Goal: Information Seeking & Learning: Learn about a topic

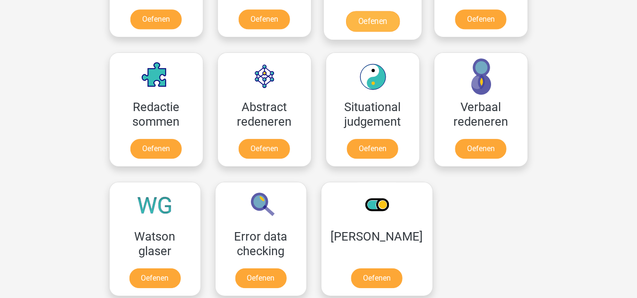
scroll to position [716, 0]
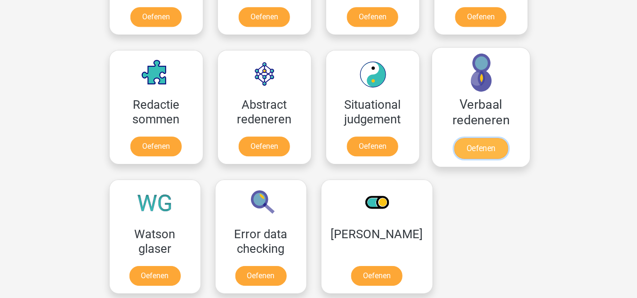
click at [477, 147] on link "Oefenen" at bounding box center [481, 148] width 54 height 21
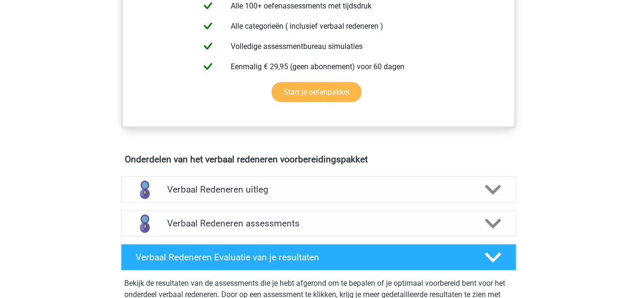
scroll to position [414, 0]
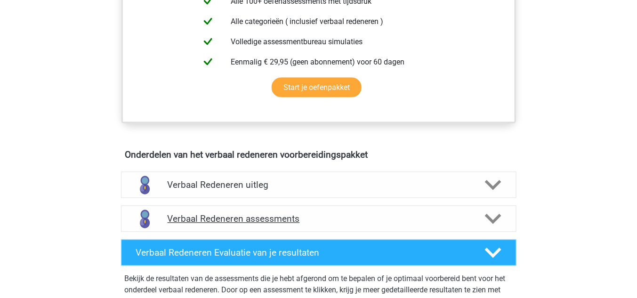
click at [289, 217] on h4 "Verbaal Redeneren assessments" at bounding box center [319, 219] width 302 height 11
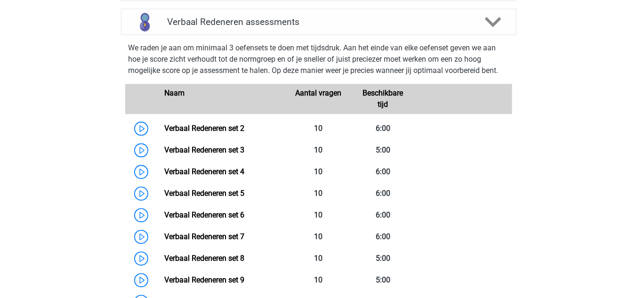
scroll to position [603, 0]
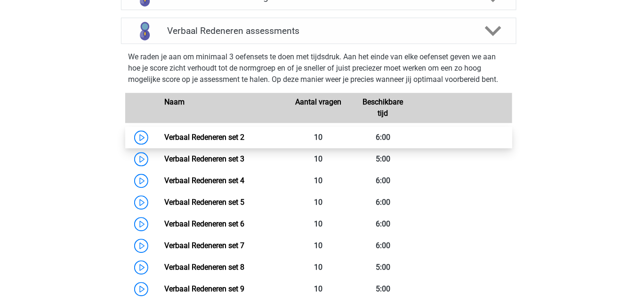
click at [226, 135] on link "Verbaal Redeneren set 2" at bounding box center [204, 137] width 80 height 9
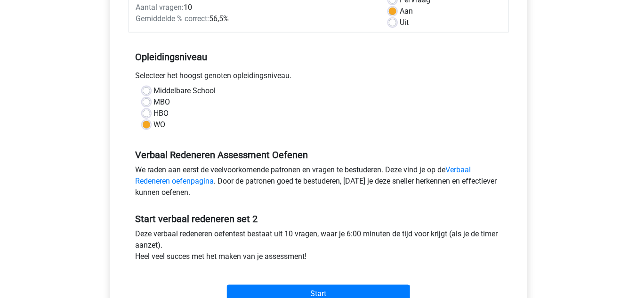
scroll to position [264, 0]
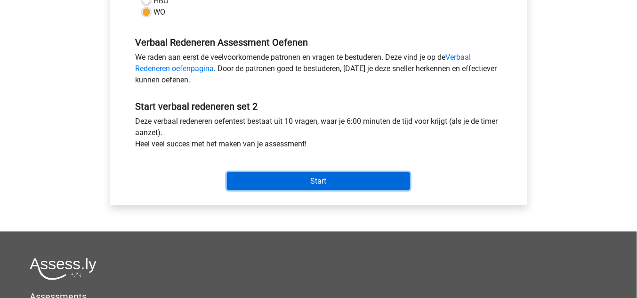
click at [343, 184] on input "Start" at bounding box center [318, 181] width 183 height 18
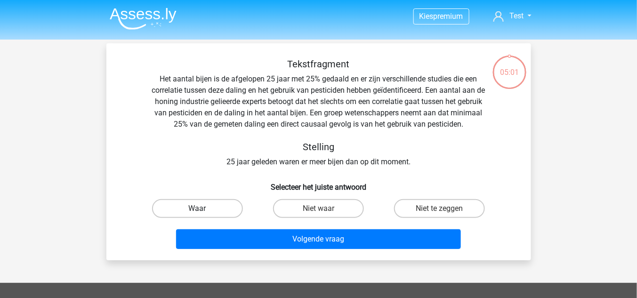
click at [222, 211] on label "Waar" at bounding box center [197, 208] width 91 height 19
click at [203, 211] on input "Waar" at bounding box center [200, 212] width 6 height 6
radio input "true"
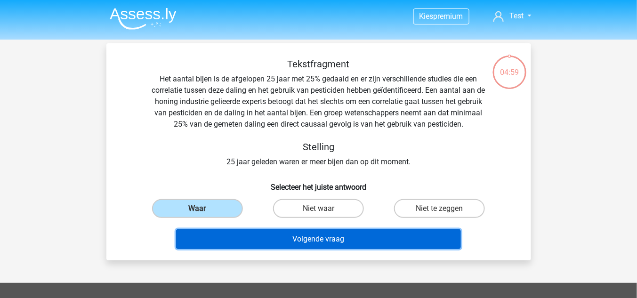
click at [306, 246] on button "Volgende vraag" at bounding box center [318, 239] width 285 height 20
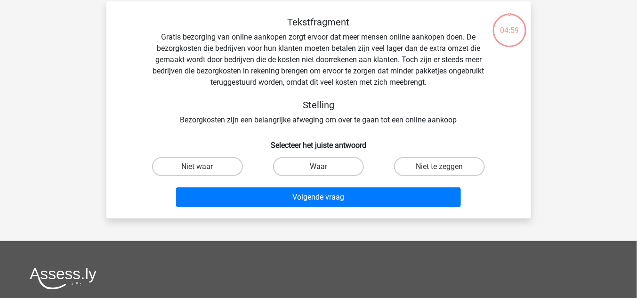
scroll to position [43, 0]
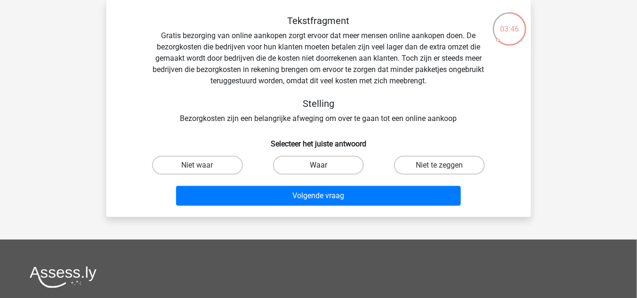
click at [340, 160] on div "Waar" at bounding box center [318, 165] width 121 height 26
click at [340, 161] on label "Waar" at bounding box center [318, 165] width 91 height 19
click at [324, 165] on input "Waar" at bounding box center [321, 168] width 6 height 6
radio input "true"
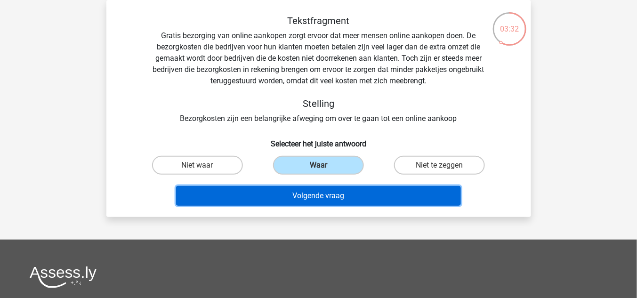
click at [320, 195] on button "Volgende vraag" at bounding box center [318, 196] width 285 height 20
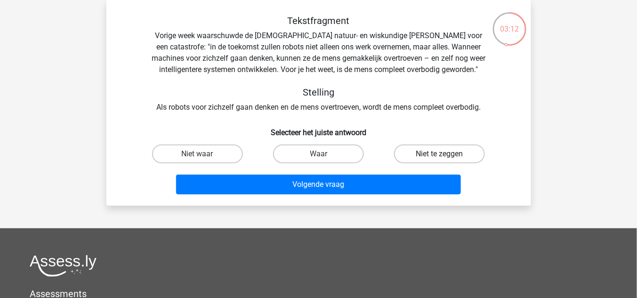
click at [436, 156] on label "Niet te zeggen" at bounding box center [439, 154] width 91 height 19
click at [440, 156] on input "Niet te zeggen" at bounding box center [443, 157] width 6 height 6
radio input "true"
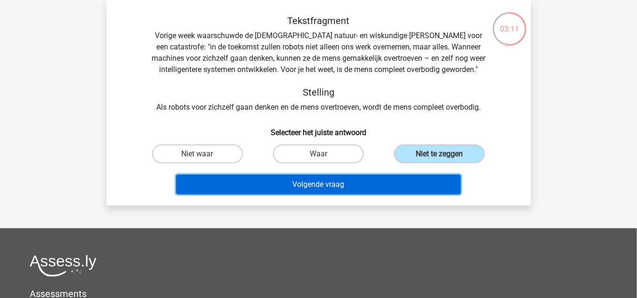
click at [333, 189] on button "Volgende vraag" at bounding box center [318, 185] width 285 height 20
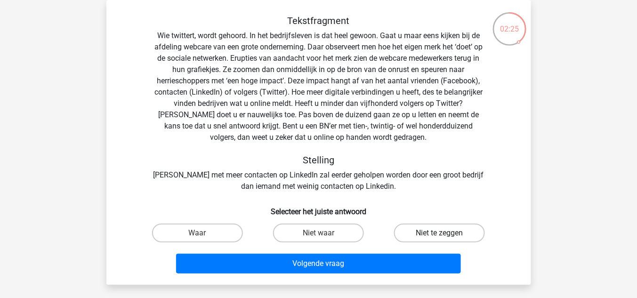
click at [424, 233] on label "Niet te zeggen" at bounding box center [439, 233] width 91 height 19
click at [440, 233] on input "Niet te zeggen" at bounding box center [443, 236] width 6 height 6
radio input "true"
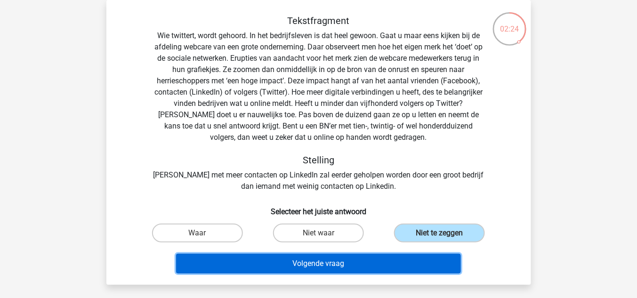
click at [382, 257] on button "Volgende vraag" at bounding box center [318, 264] width 285 height 20
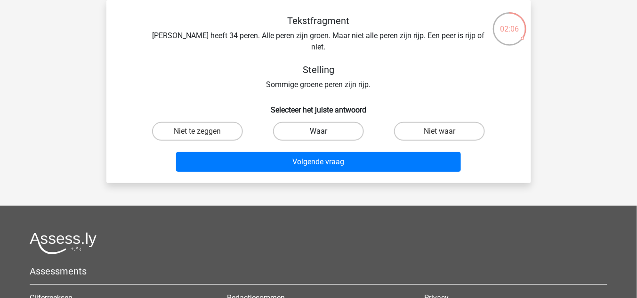
click at [305, 124] on label "Waar" at bounding box center [318, 131] width 91 height 19
click at [318, 131] on input "Waar" at bounding box center [321, 134] width 6 height 6
radio input "true"
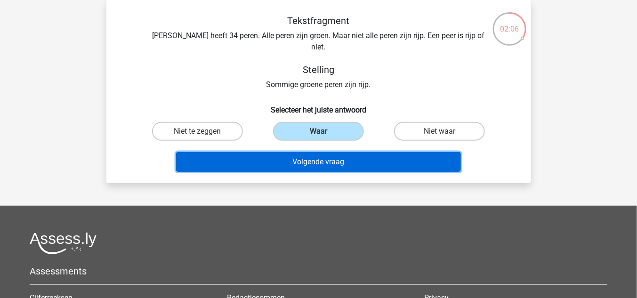
click at [316, 153] on button "Volgende vraag" at bounding box center [318, 162] width 285 height 20
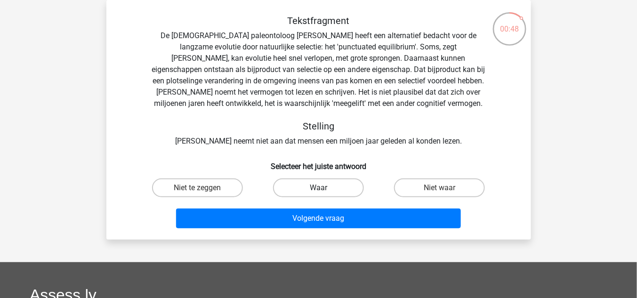
click at [337, 183] on label "Waar" at bounding box center [318, 187] width 91 height 19
click at [324, 188] on input "Waar" at bounding box center [321, 191] width 6 height 6
radio input "true"
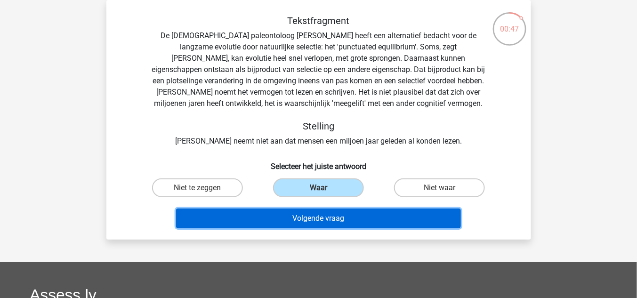
click at [338, 218] on button "Volgende vraag" at bounding box center [318, 219] width 285 height 20
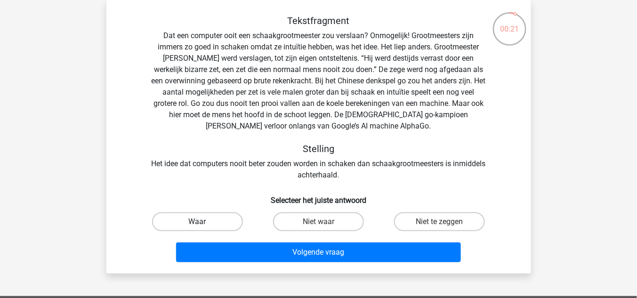
click at [209, 219] on label "Waar" at bounding box center [197, 221] width 91 height 19
click at [203, 222] on input "Waar" at bounding box center [200, 225] width 6 height 6
radio input "true"
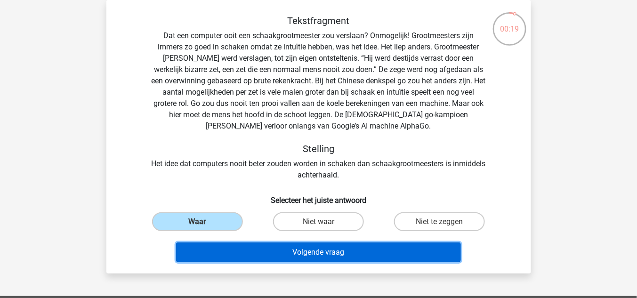
click at [388, 253] on button "Volgende vraag" at bounding box center [318, 252] width 285 height 20
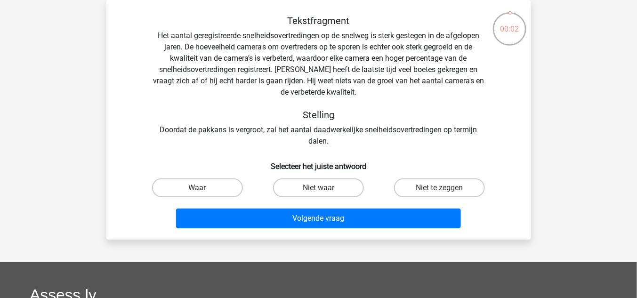
click at [217, 183] on label "Waar" at bounding box center [197, 187] width 91 height 19
click at [203, 188] on input "Waar" at bounding box center [200, 191] width 6 height 6
radio input "true"
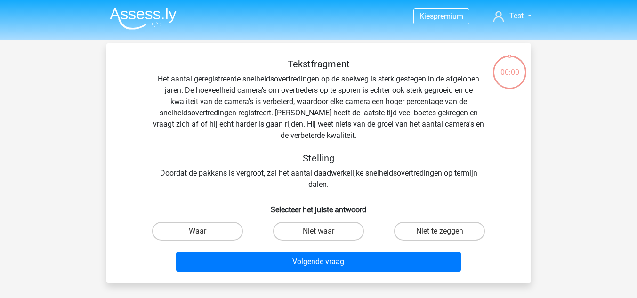
scroll to position [43, 0]
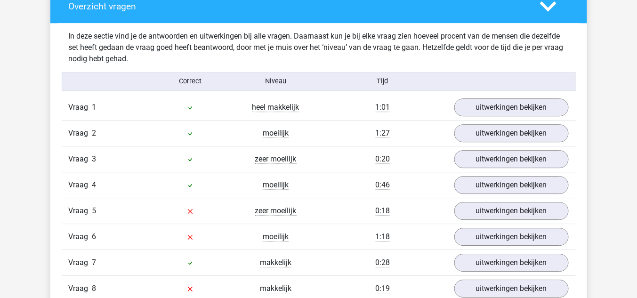
scroll to position [716, 0]
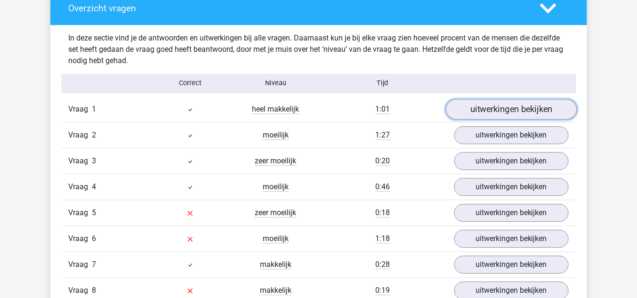
click at [483, 113] on link "uitwerkingen bekijken" at bounding box center [510, 109] width 131 height 21
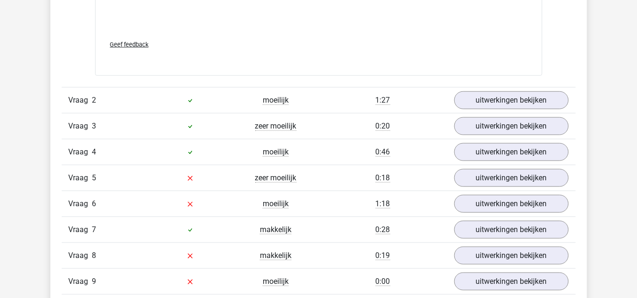
scroll to position [1280, 0]
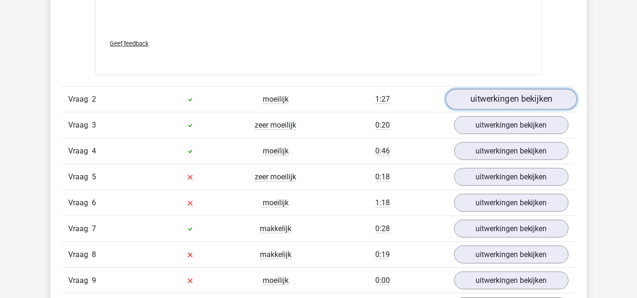
click at [494, 94] on link "uitwerkingen bekijken" at bounding box center [510, 99] width 131 height 21
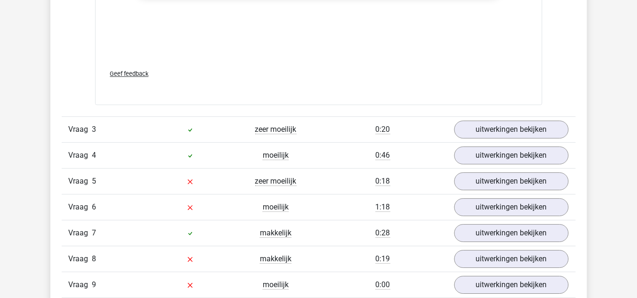
scroll to position [1808, 0]
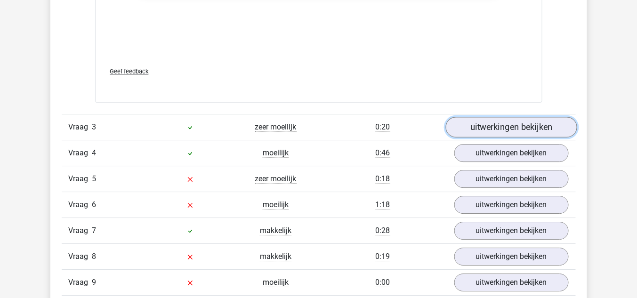
click at [478, 127] on link "uitwerkingen bekijken" at bounding box center [510, 127] width 131 height 21
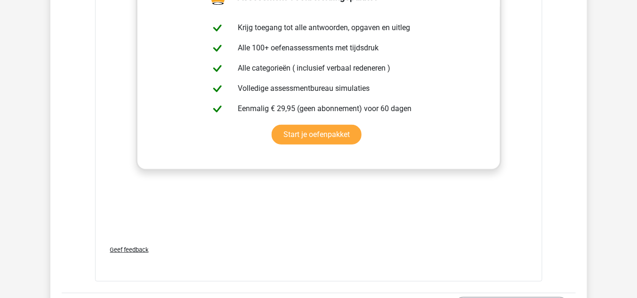
scroll to position [2335, 0]
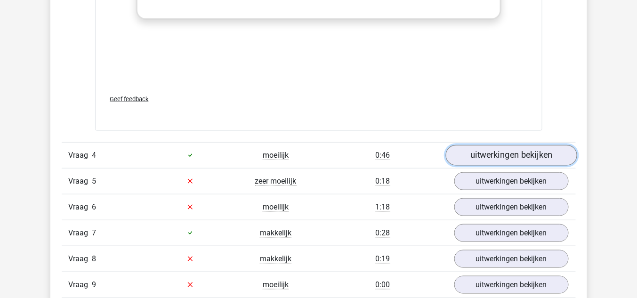
click at [496, 145] on link "uitwerkingen bekijken" at bounding box center [510, 155] width 131 height 21
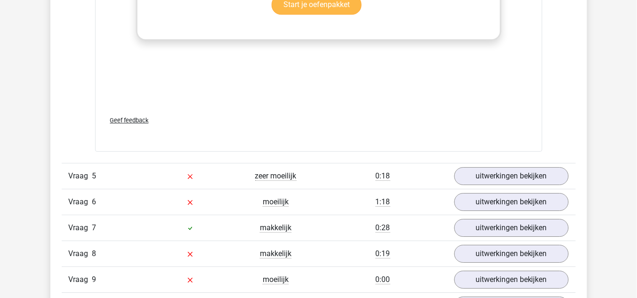
scroll to position [2937, 0]
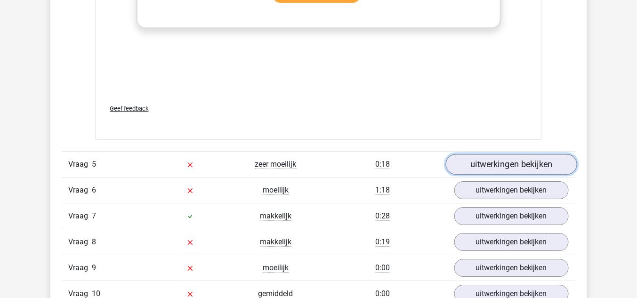
click at [488, 154] on link "uitwerkingen bekijken" at bounding box center [510, 164] width 131 height 21
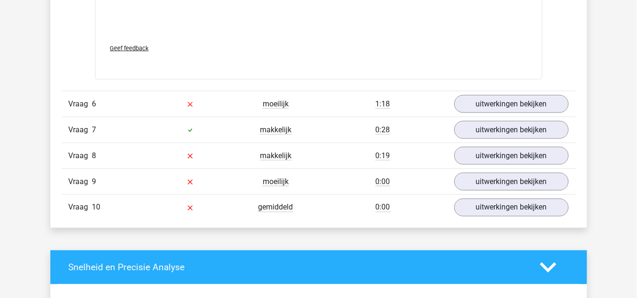
scroll to position [3540, 0]
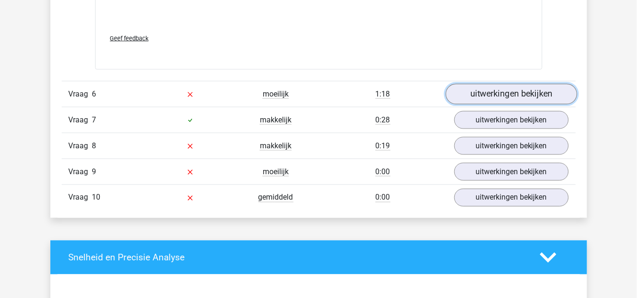
click at [488, 84] on link "uitwerkingen bekijken" at bounding box center [510, 94] width 131 height 21
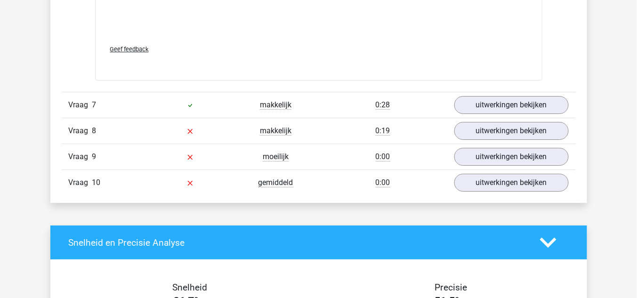
scroll to position [4105, 0]
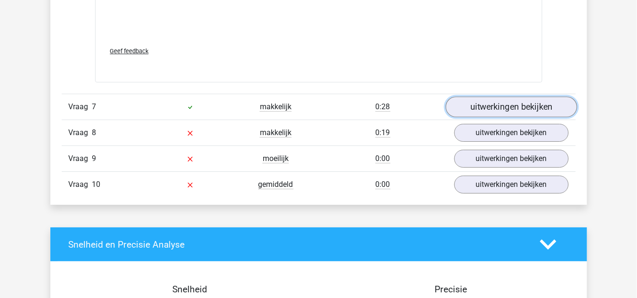
click at [471, 97] on link "uitwerkingen bekijken" at bounding box center [510, 107] width 131 height 21
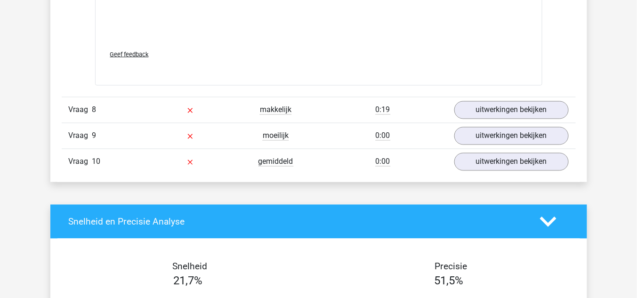
scroll to position [4707, 0]
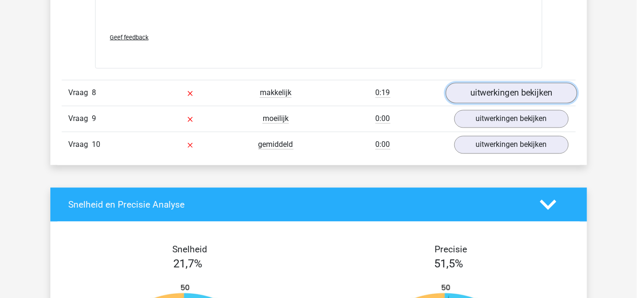
click at [481, 83] on link "uitwerkingen bekijken" at bounding box center [510, 93] width 131 height 21
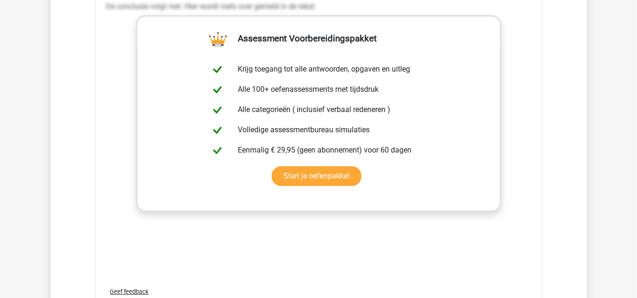
scroll to position [5159, 0]
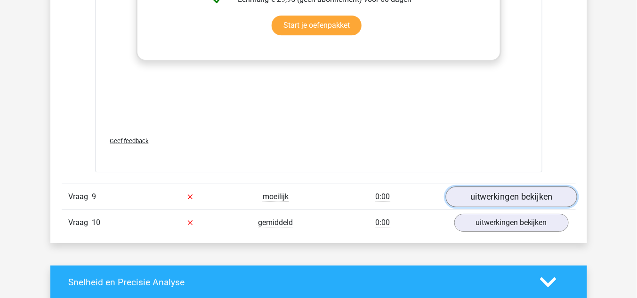
click at [486, 186] on link "uitwerkingen bekijken" at bounding box center [510, 196] width 131 height 21
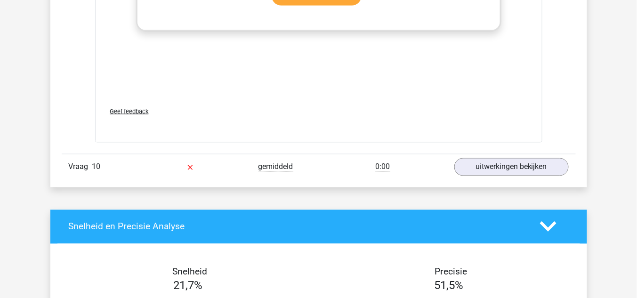
scroll to position [5724, 0]
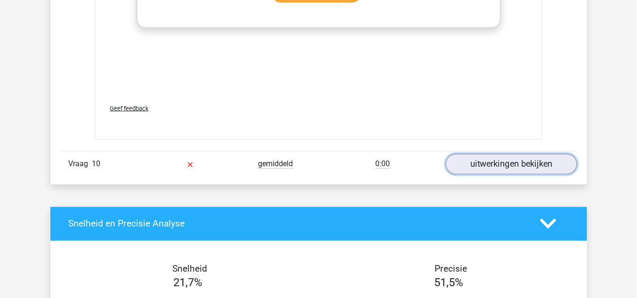
click at [522, 154] on link "uitwerkingen bekijken" at bounding box center [510, 164] width 131 height 21
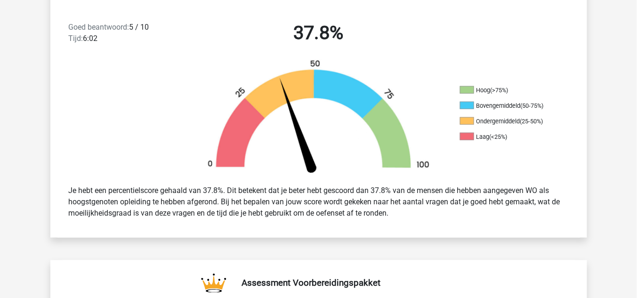
scroll to position [0, 0]
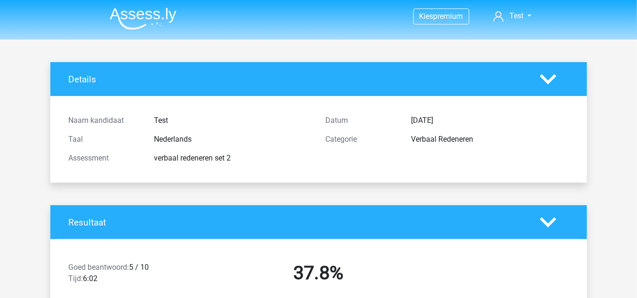
click at [157, 16] on img at bounding box center [143, 19] width 67 height 22
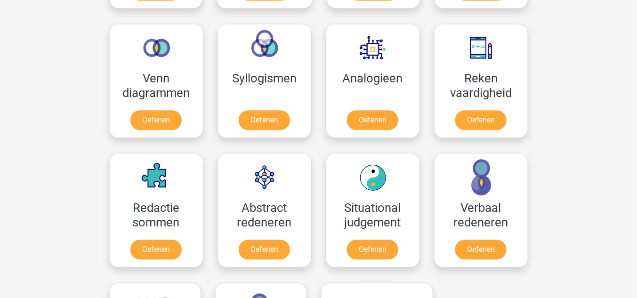
scroll to position [565, 0]
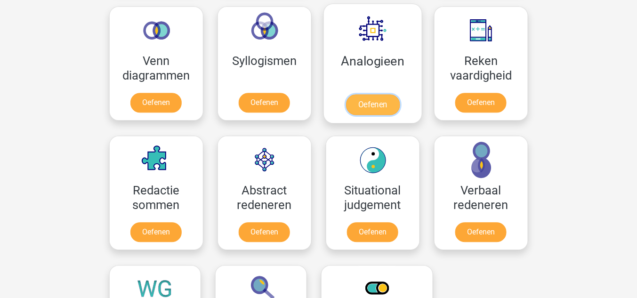
click at [376, 100] on link "Oefenen" at bounding box center [373, 104] width 54 height 21
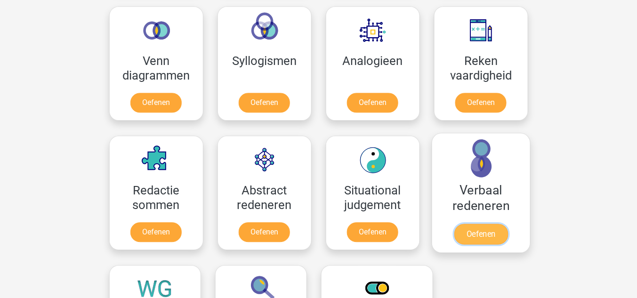
click at [492, 230] on link "Oefenen" at bounding box center [481, 234] width 54 height 21
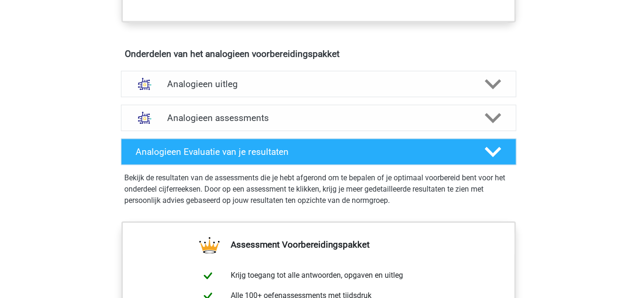
scroll to position [527, 0]
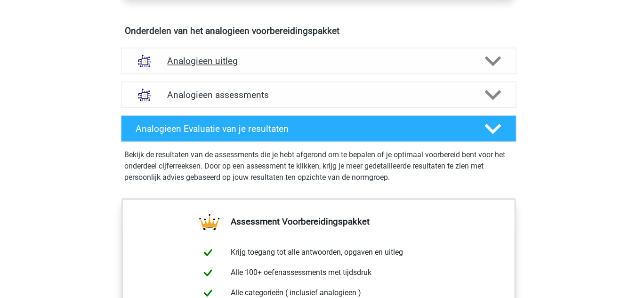
click at [213, 59] on h4 "Analogieen uitleg" at bounding box center [319, 61] width 302 height 11
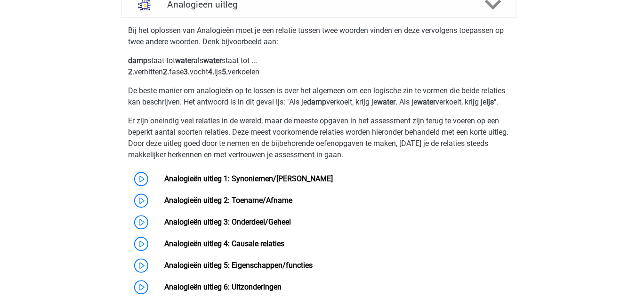
scroll to position [603, 0]
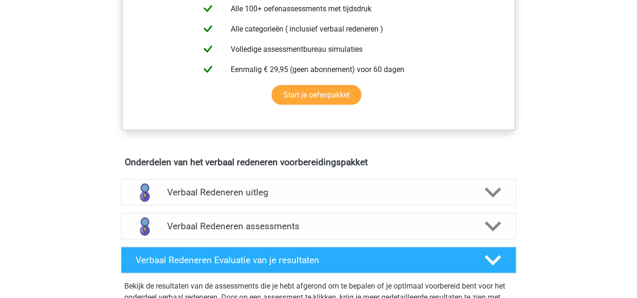
scroll to position [414, 0]
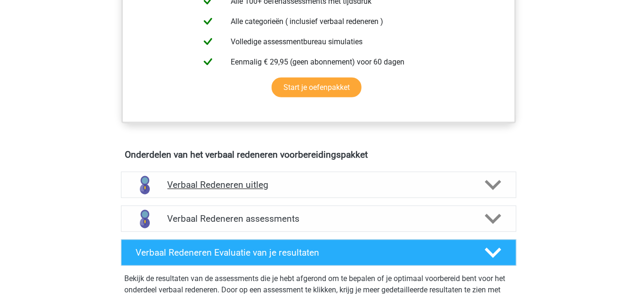
click at [263, 188] on h4 "Verbaal Redeneren uitleg" at bounding box center [319, 185] width 302 height 11
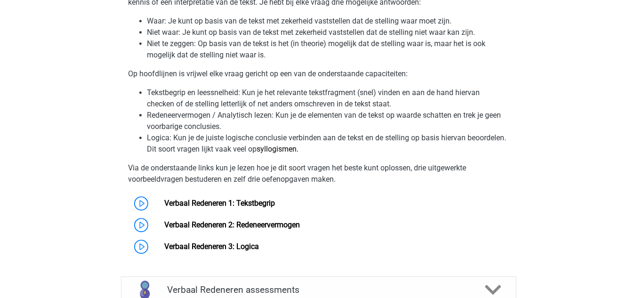
scroll to position [753, 0]
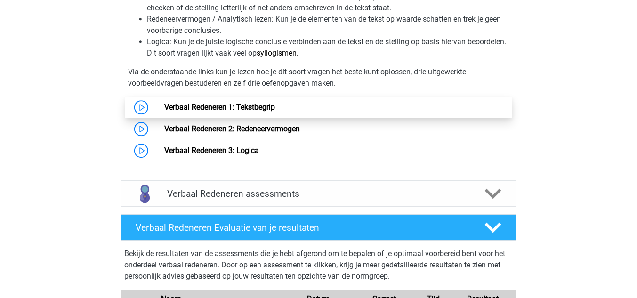
click at [207, 103] on link "Verbaal Redeneren 1: Tekstbegrip" at bounding box center [219, 107] width 111 height 9
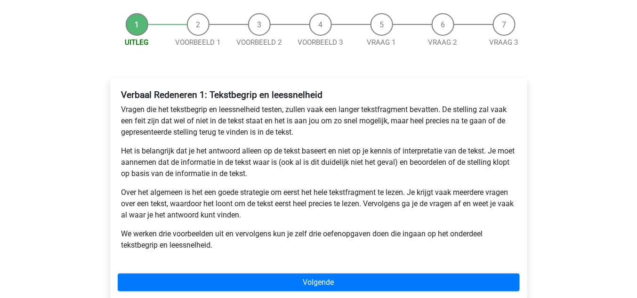
scroll to position [113, 0]
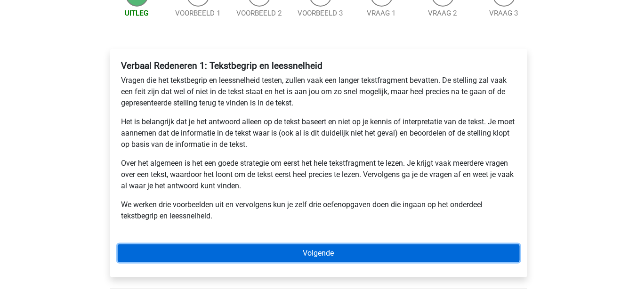
click at [359, 249] on link "Volgende" at bounding box center [319, 253] width 402 height 18
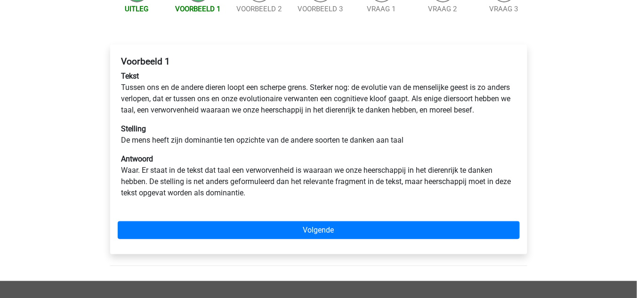
scroll to position [113, 0]
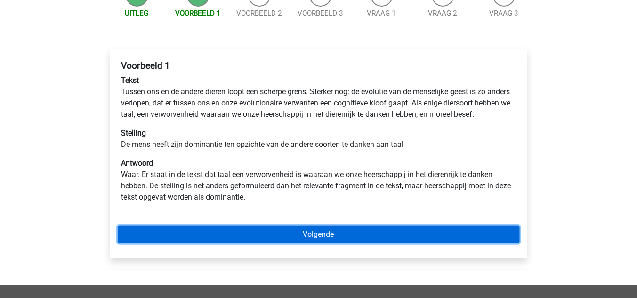
click at [337, 243] on link "Volgende" at bounding box center [319, 234] width 402 height 18
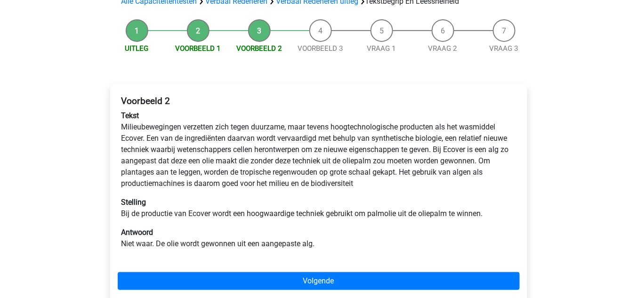
scroll to position [113, 0]
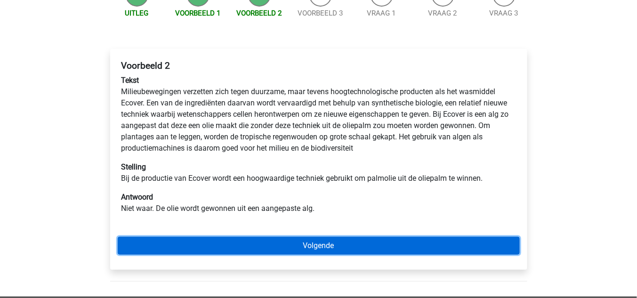
click at [298, 248] on link "Volgende" at bounding box center [319, 246] width 402 height 18
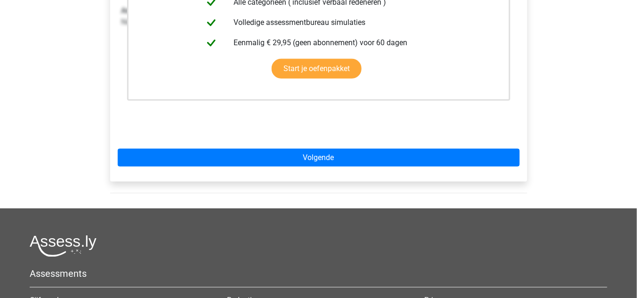
scroll to position [301, 0]
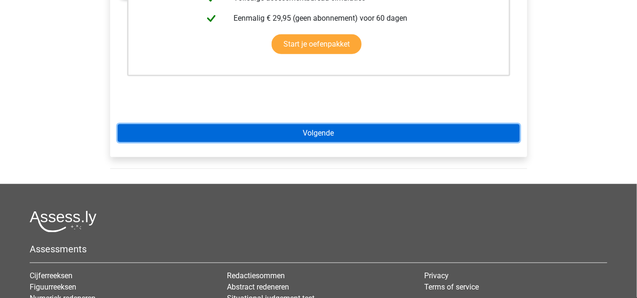
click at [322, 137] on link "Volgende" at bounding box center [319, 133] width 402 height 18
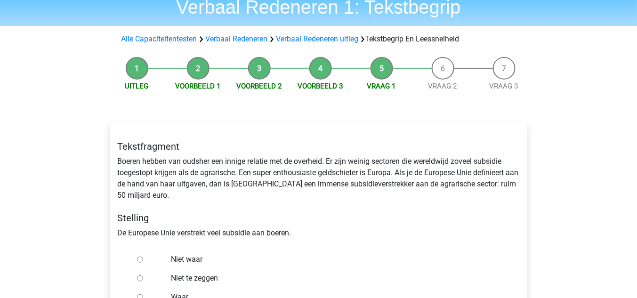
scroll to position [75, 0]
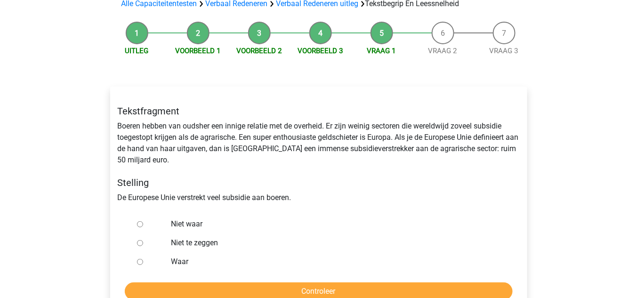
click at [137, 262] on input "Waar" at bounding box center [140, 262] width 6 height 6
radio input "true"
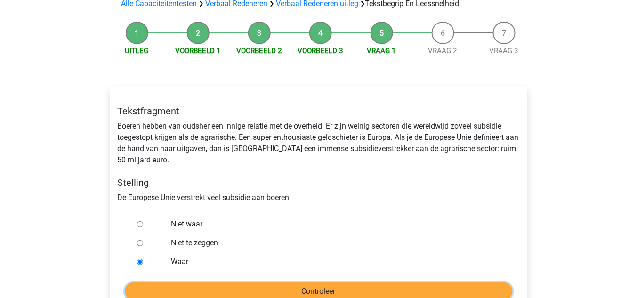
click at [307, 285] on input "Controleer" at bounding box center [319, 291] width 388 height 18
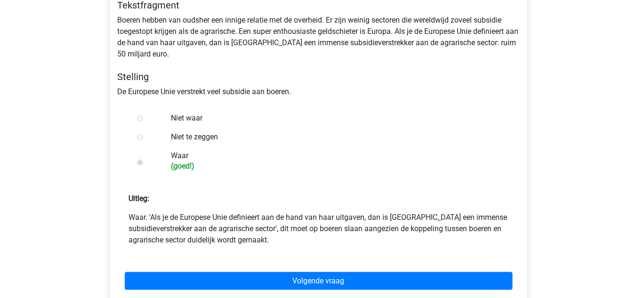
scroll to position [188, 0]
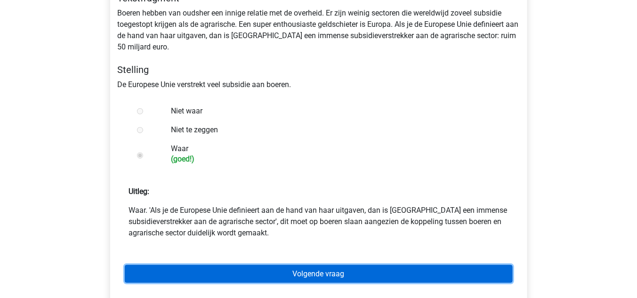
click at [266, 275] on link "Volgende vraag" at bounding box center [319, 274] width 388 height 18
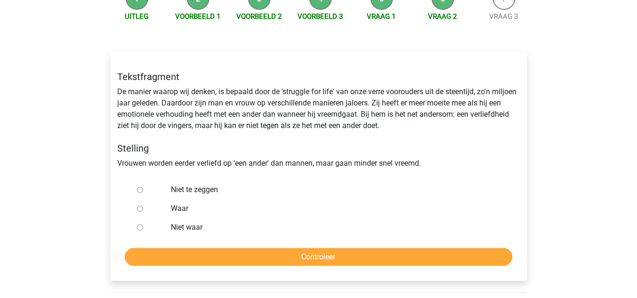
scroll to position [113, 0]
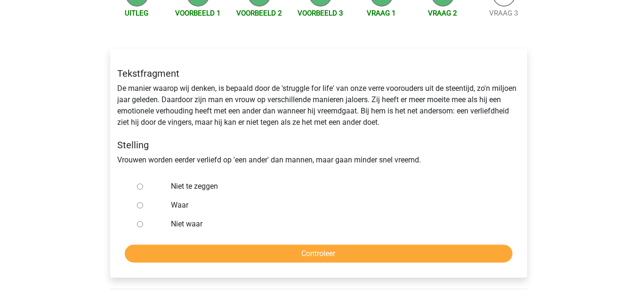
click at [139, 189] on input "Niet te zeggen" at bounding box center [140, 187] width 6 height 6
radio input "true"
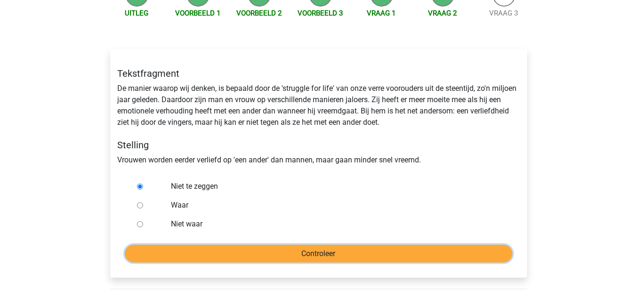
click at [349, 249] on input "Controleer" at bounding box center [319, 254] width 388 height 18
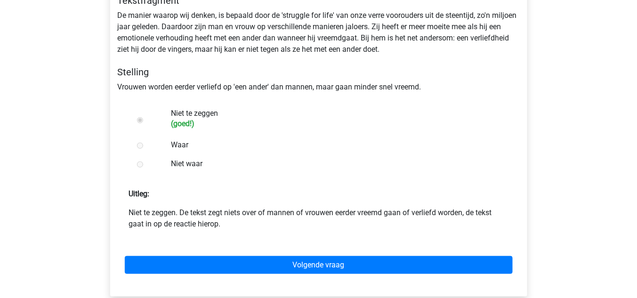
scroll to position [188, 0]
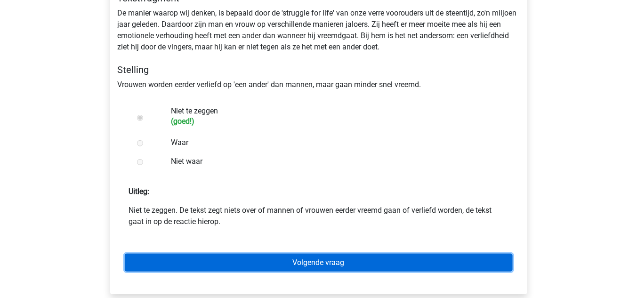
click at [393, 265] on link "Volgende vraag" at bounding box center [319, 263] width 388 height 18
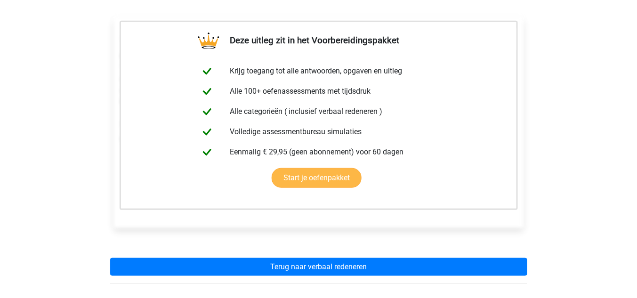
scroll to position [151, 0]
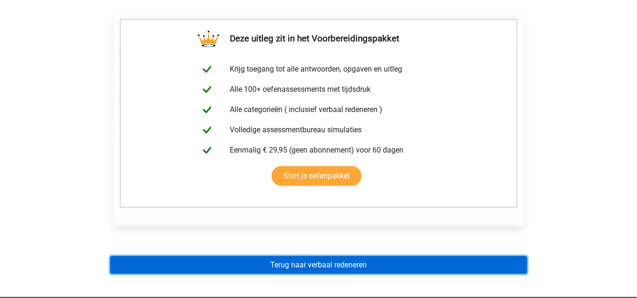
click at [321, 266] on link "Terug naar verbaal redeneren" at bounding box center [318, 265] width 417 height 18
